Goal: Transaction & Acquisition: Subscribe to service/newsletter

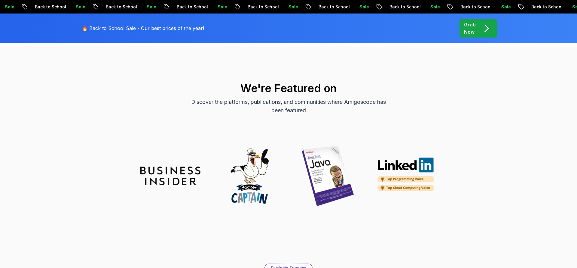
scroll to position [1849, 0]
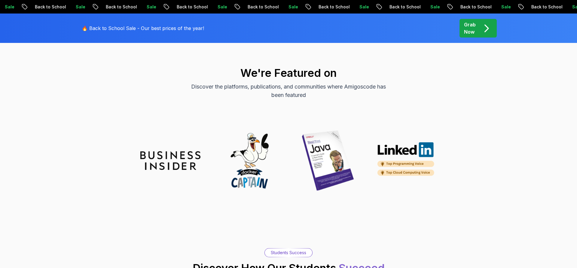
click at [339, 160] on img at bounding box center [328, 161] width 60 height 60
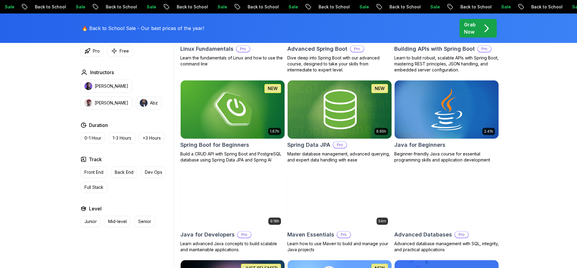
scroll to position [205, 0]
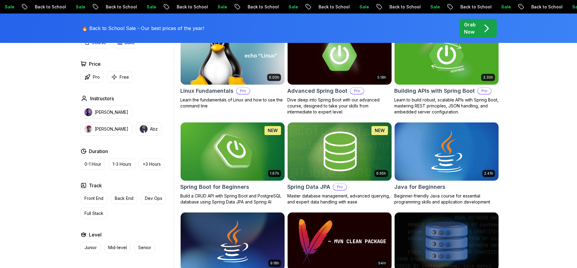
click at [470, 24] on p "Grab Now" at bounding box center [470, 28] width 12 height 14
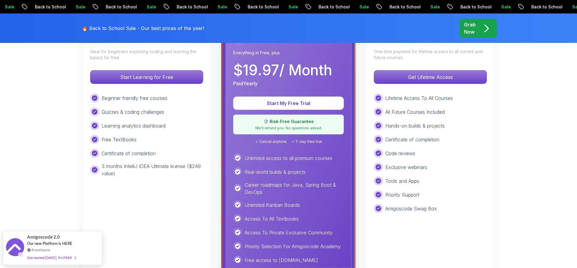
scroll to position [171, 0]
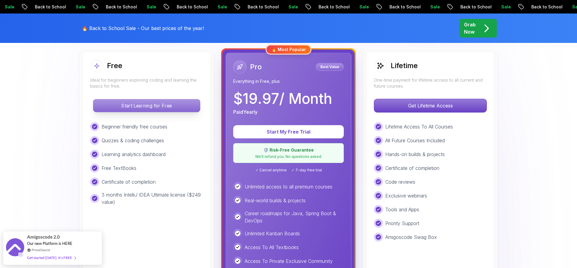
click at [162, 108] on p "Start Learning for Free" at bounding box center [146, 105] width 107 height 13
click at [128, 102] on p "Start Learning for Free" at bounding box center [146, 105] width 107 height 13
